Goal: Information Seeking & Learning: Learn about a topic

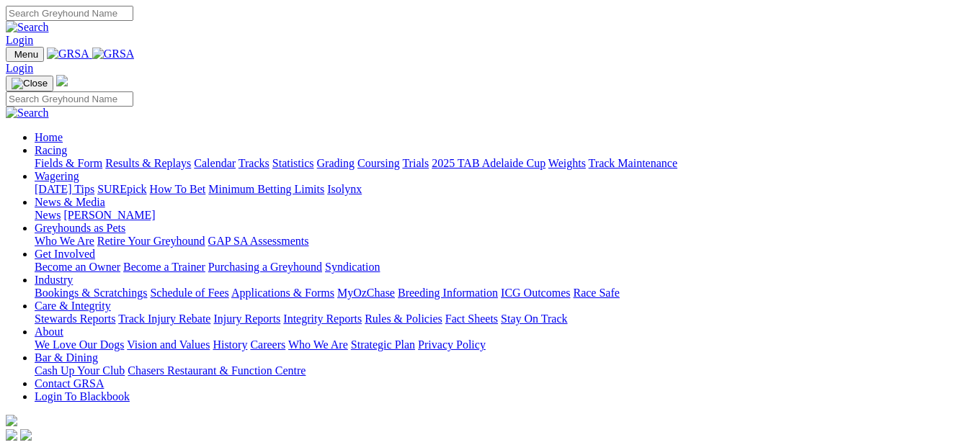
click at [181, 157] on link "Results & Replays" at bounding box center [148, 163] width 86 height 12
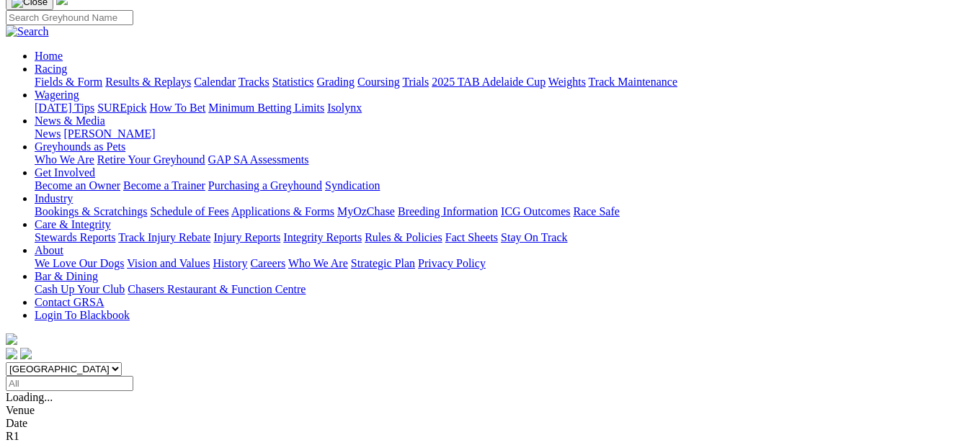
scroll to position [144, 0]
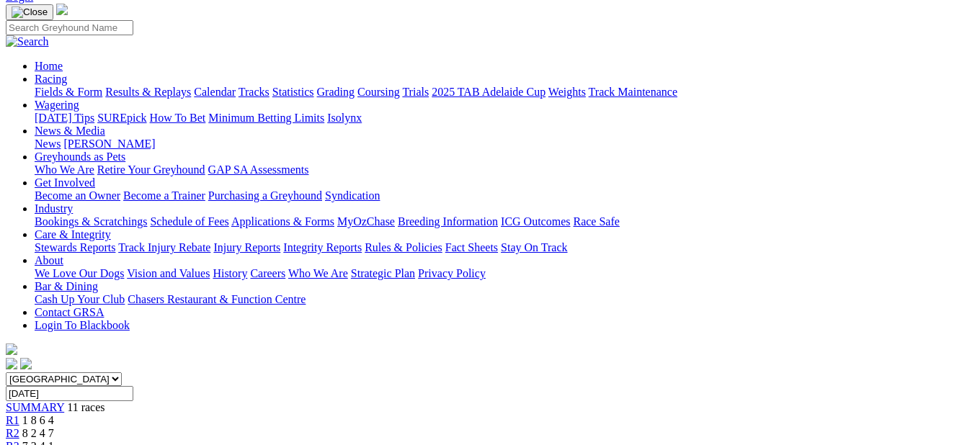
scroll to position [72, 0]
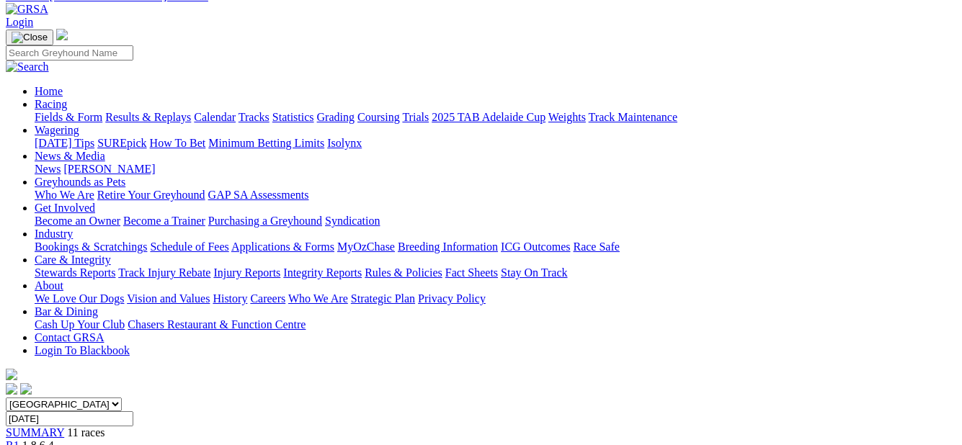
click at [57, 111] on link "Fields & Form" at bounding box center [69, 117] width 68 height 12
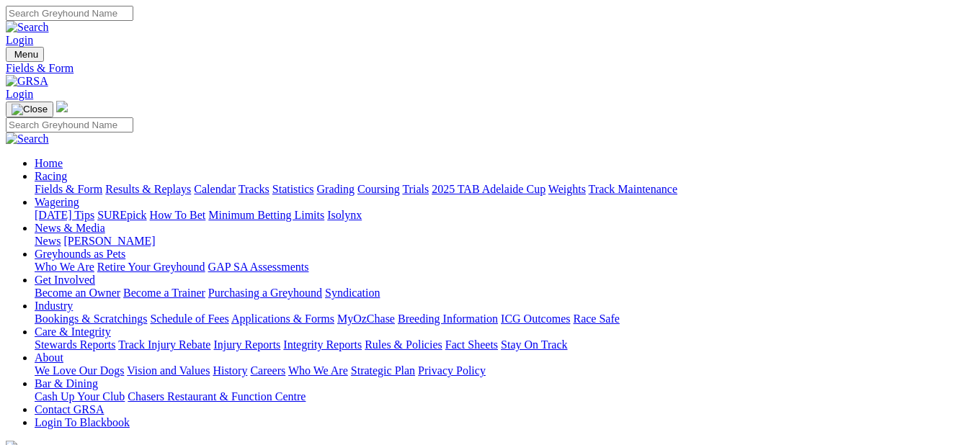
scroll to position [72, 0]
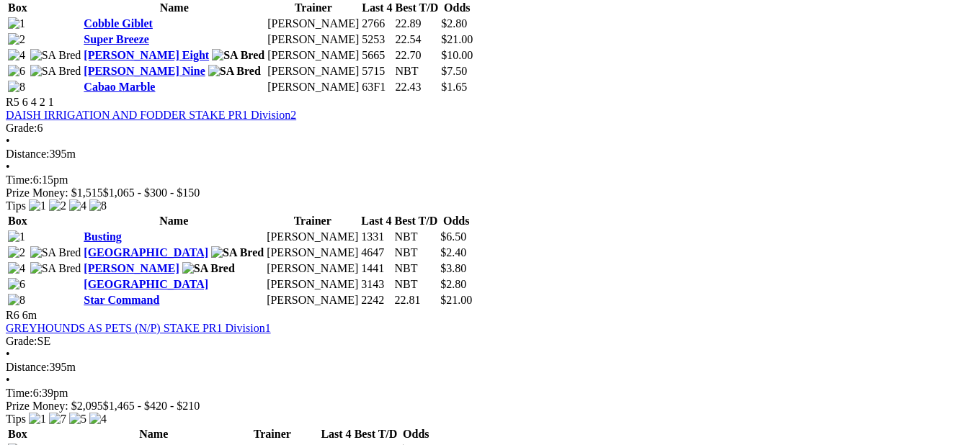
scroll to position [1441, 0]
